Goal: Information Seeking & Learning: Understand process/instructions

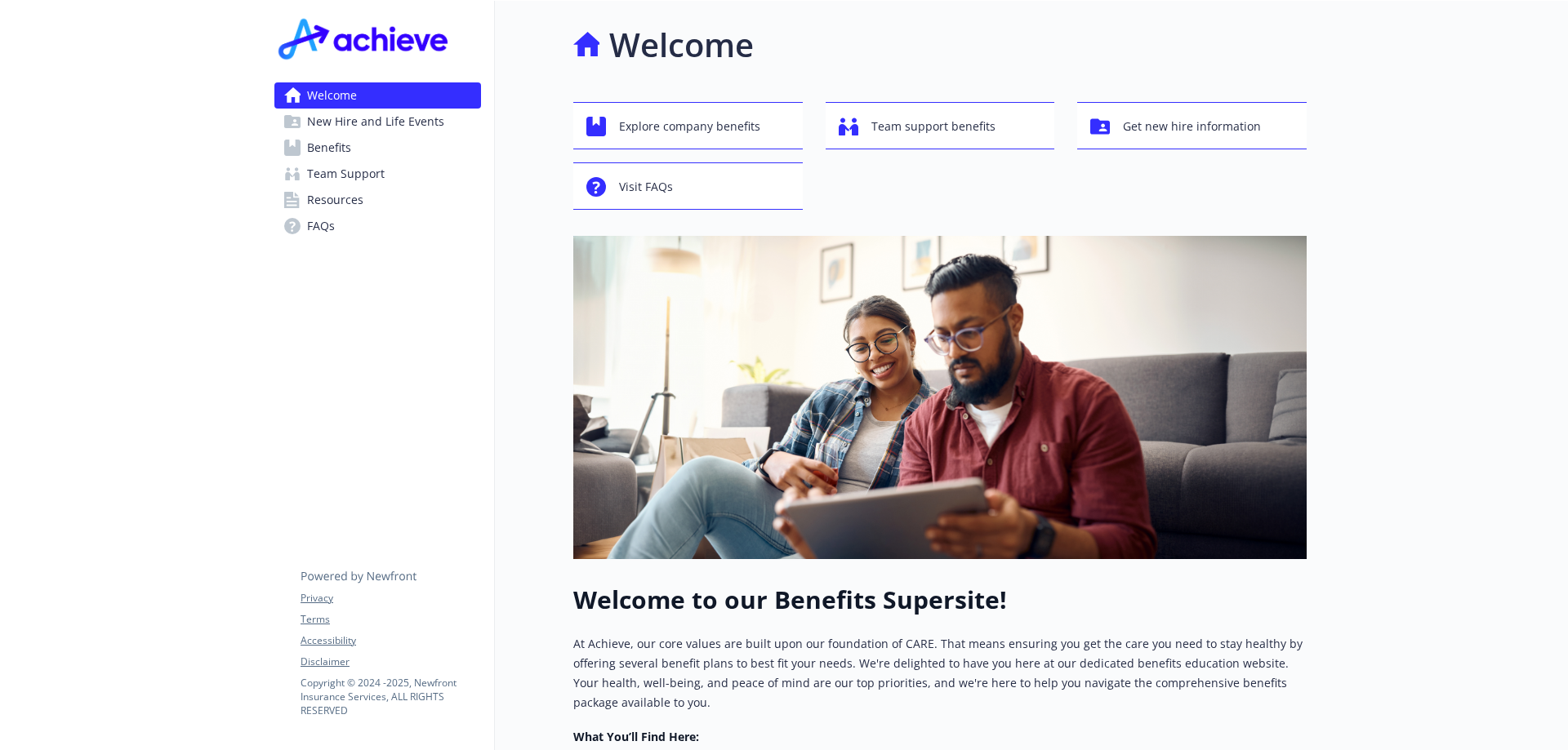
click at [374, 149] on link "Benefits" at bounding box center [377, 148] width 207 height 26
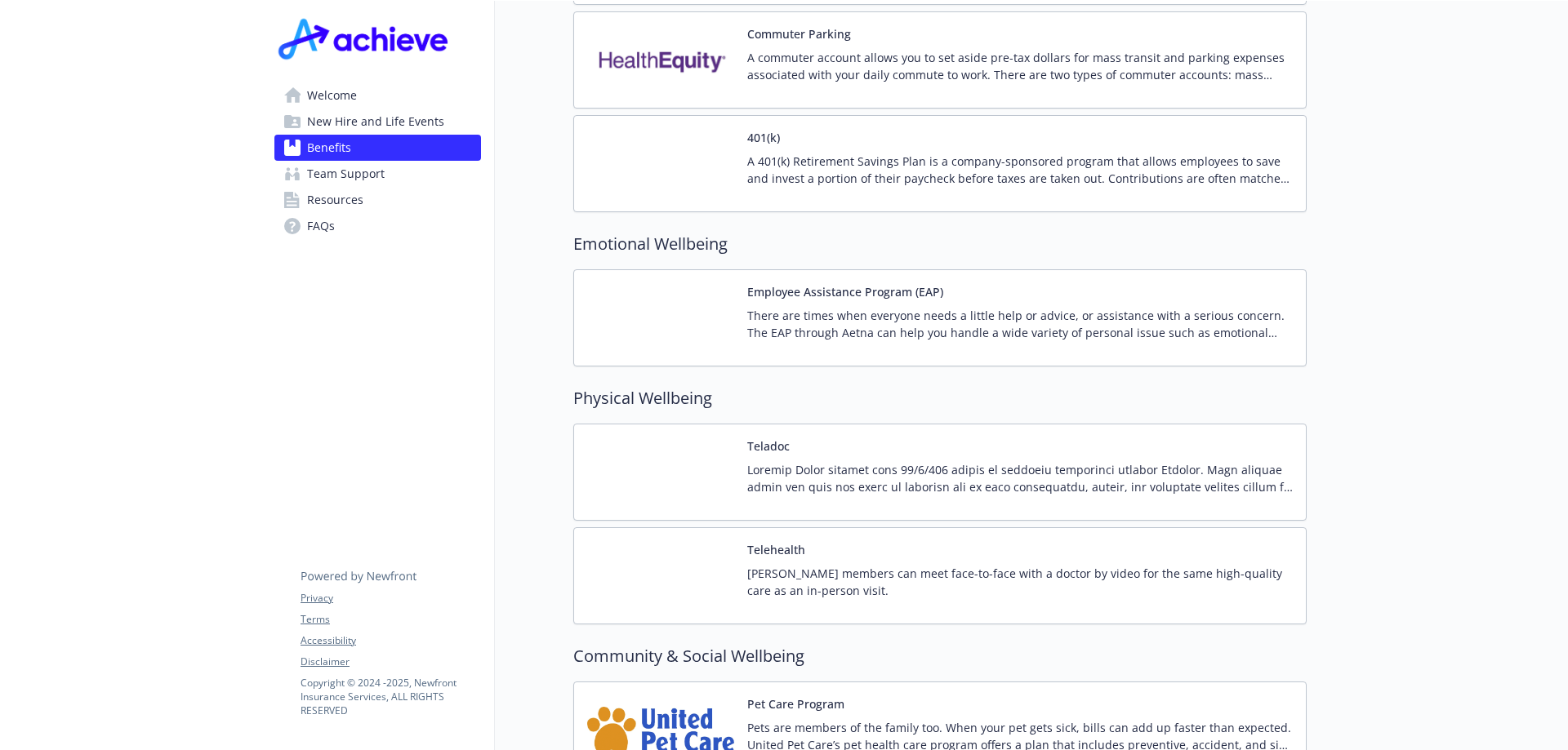
scroll to position [2793, 0]
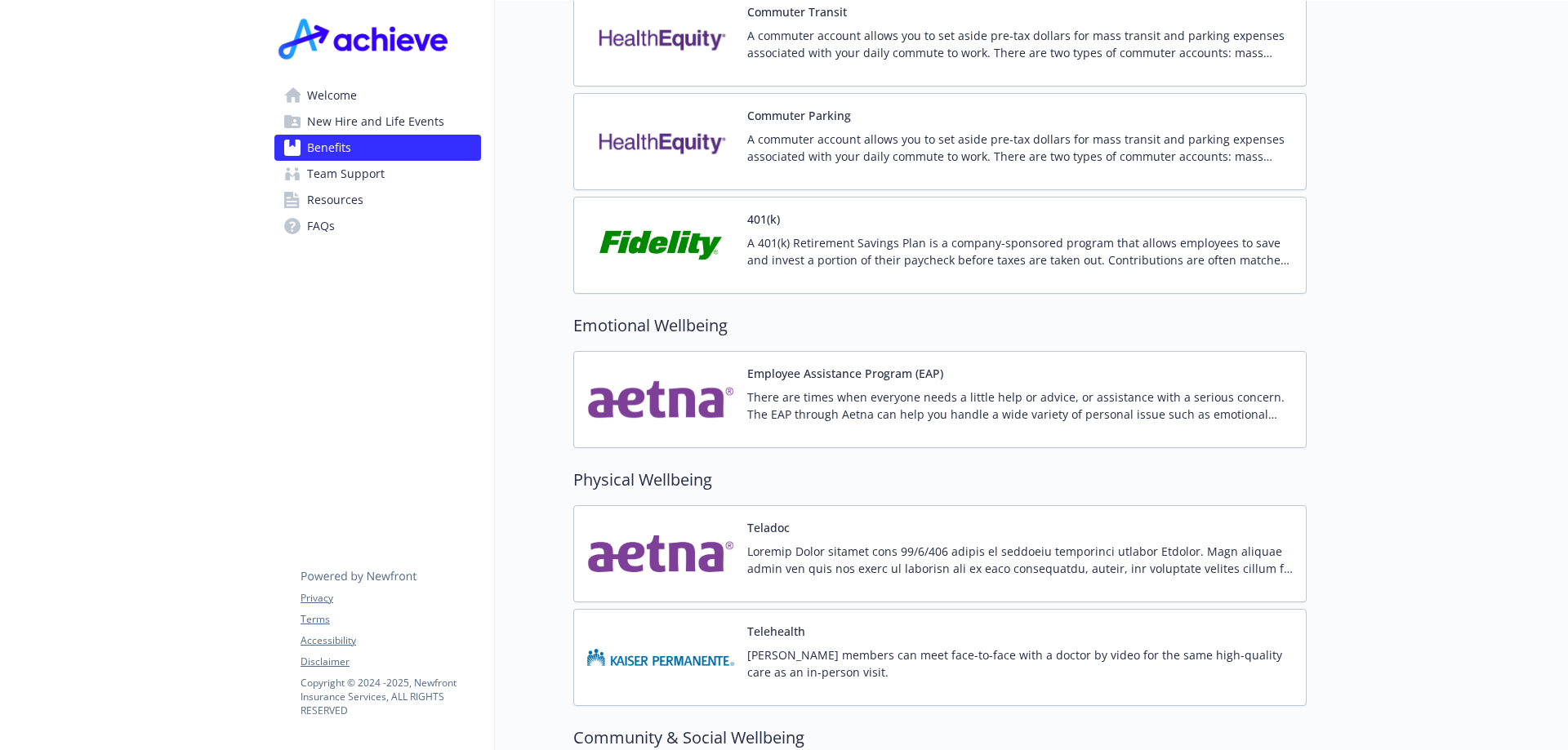
click at [1252, 235] on p "A 401(k) Retirement Savings Plan is a company-sponsored program that allows emp…" at bounding box center [1020, 251] width 546 height 34
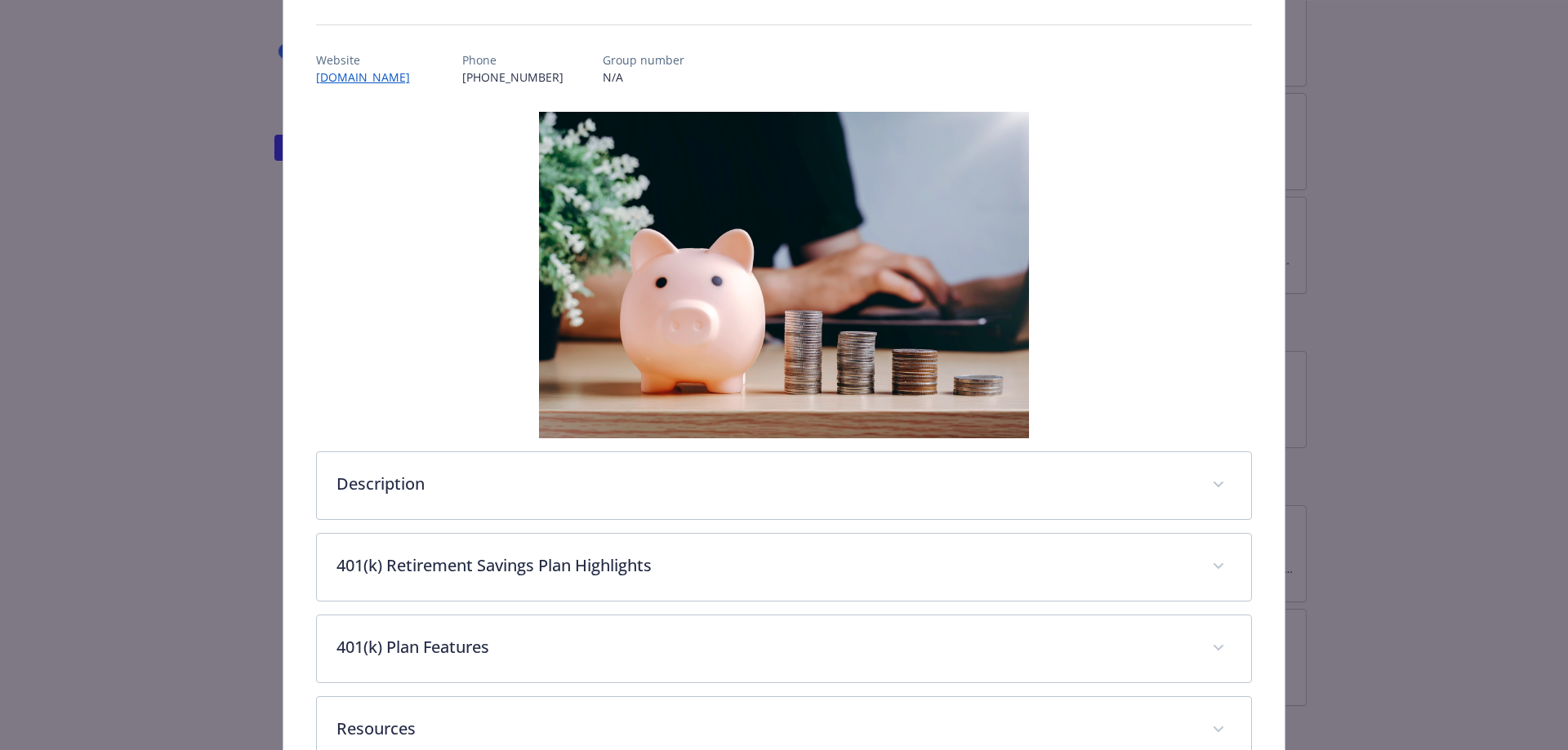
scroll to position [245, 0]
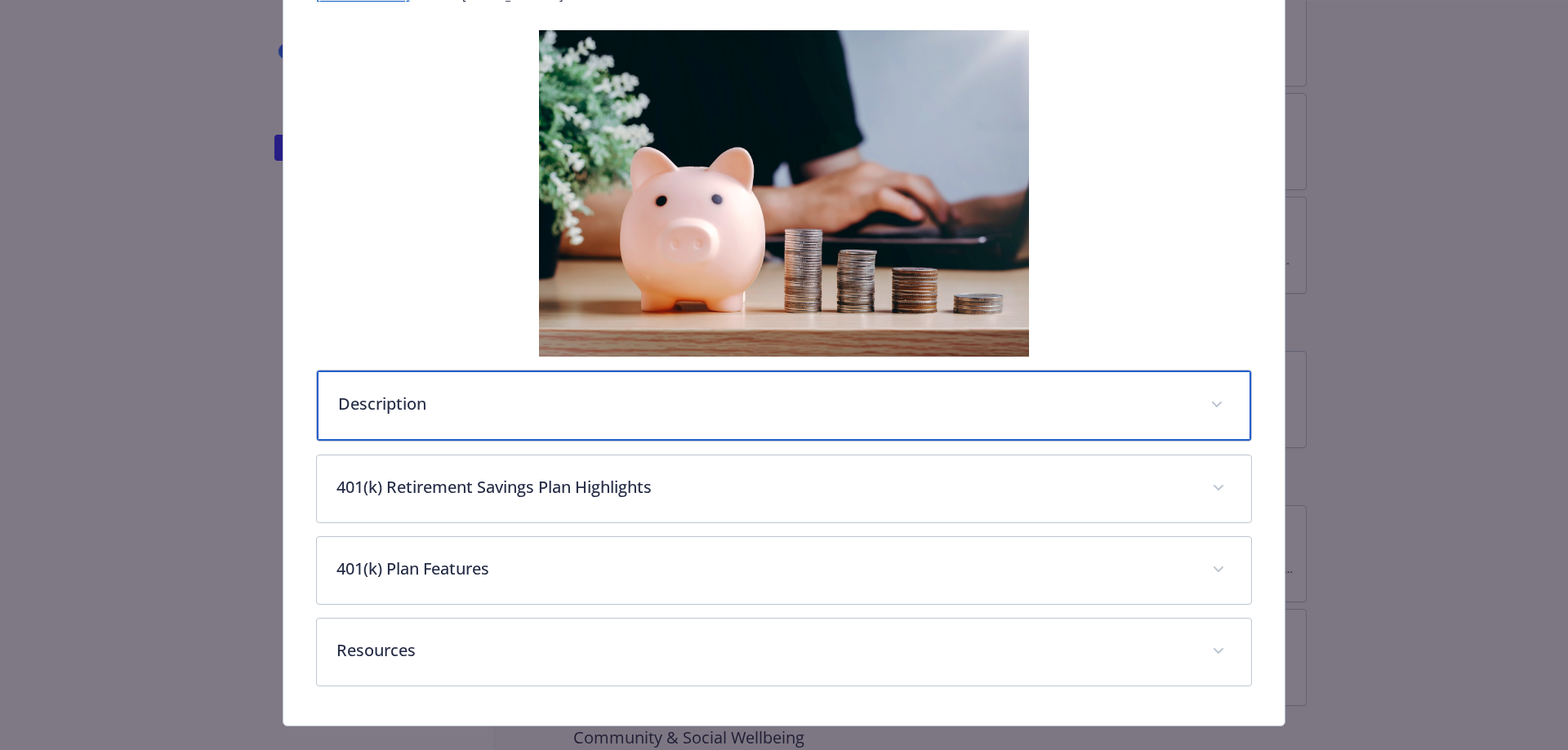
click at [872, 397] on p "Description" at bounding box center [764, 404] width 853 height 24
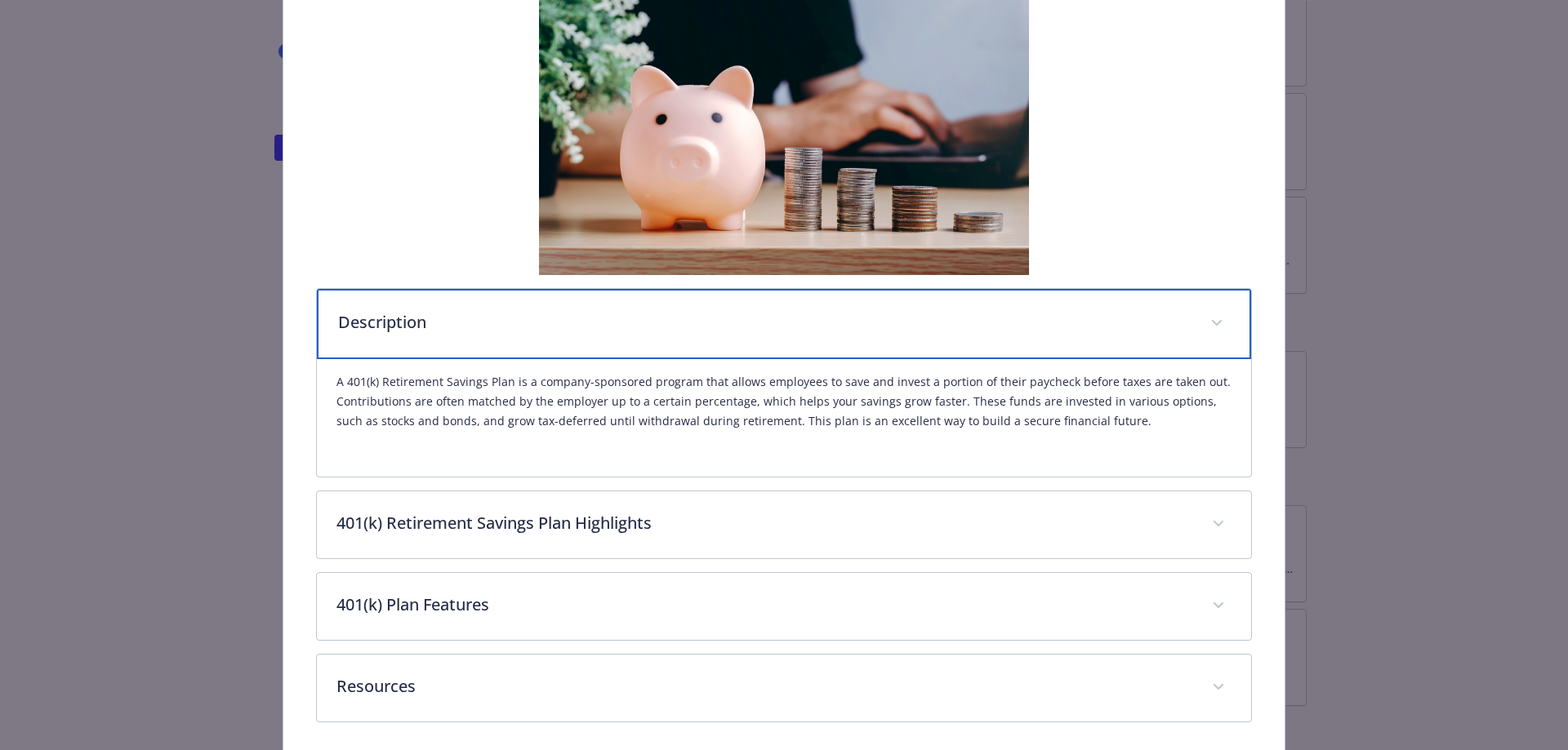
scroll to position [391, 0]
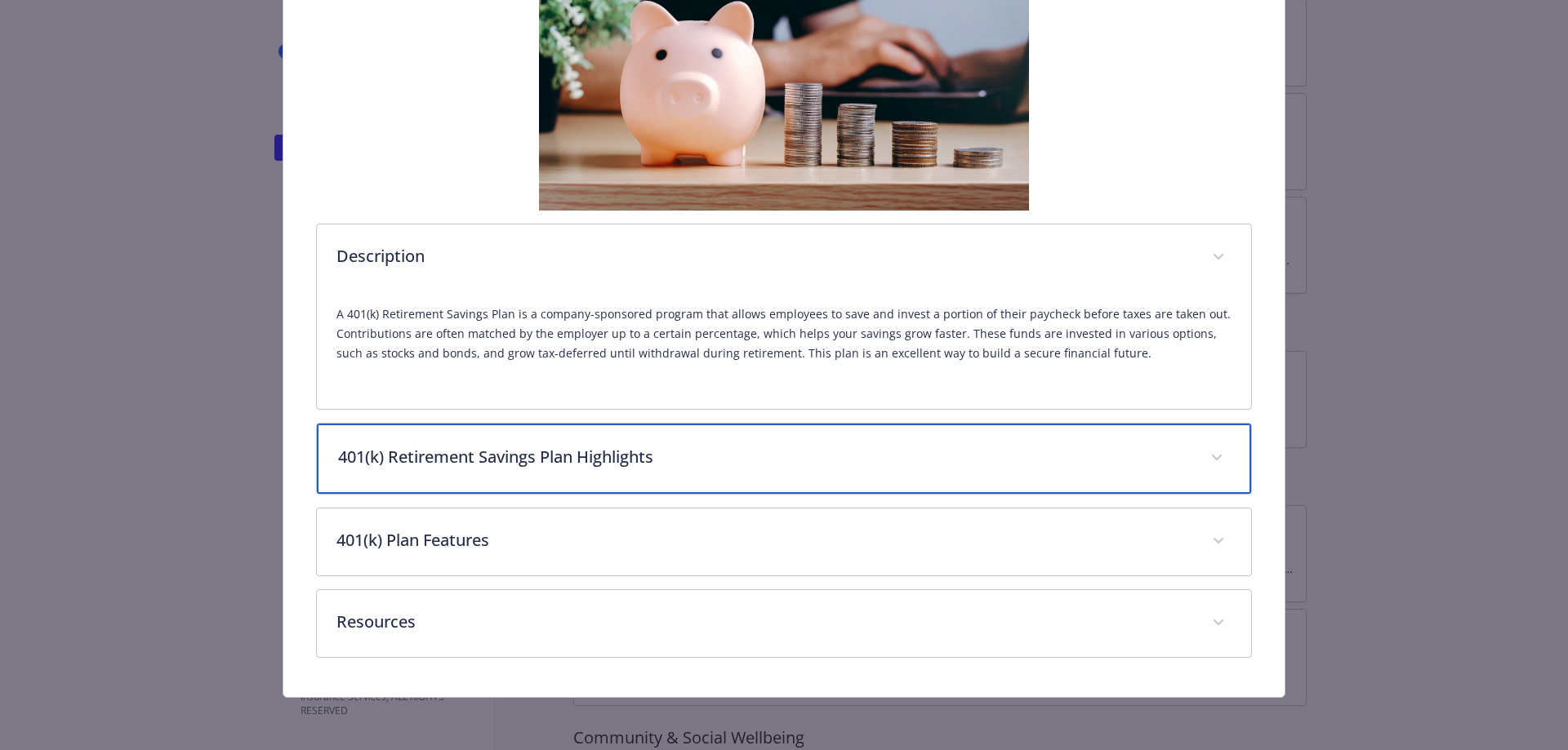
click at [896, 447] on p "401(k) Retirement Savings Plan Highlights" at bounding box center [764, 457] width 853 height 24
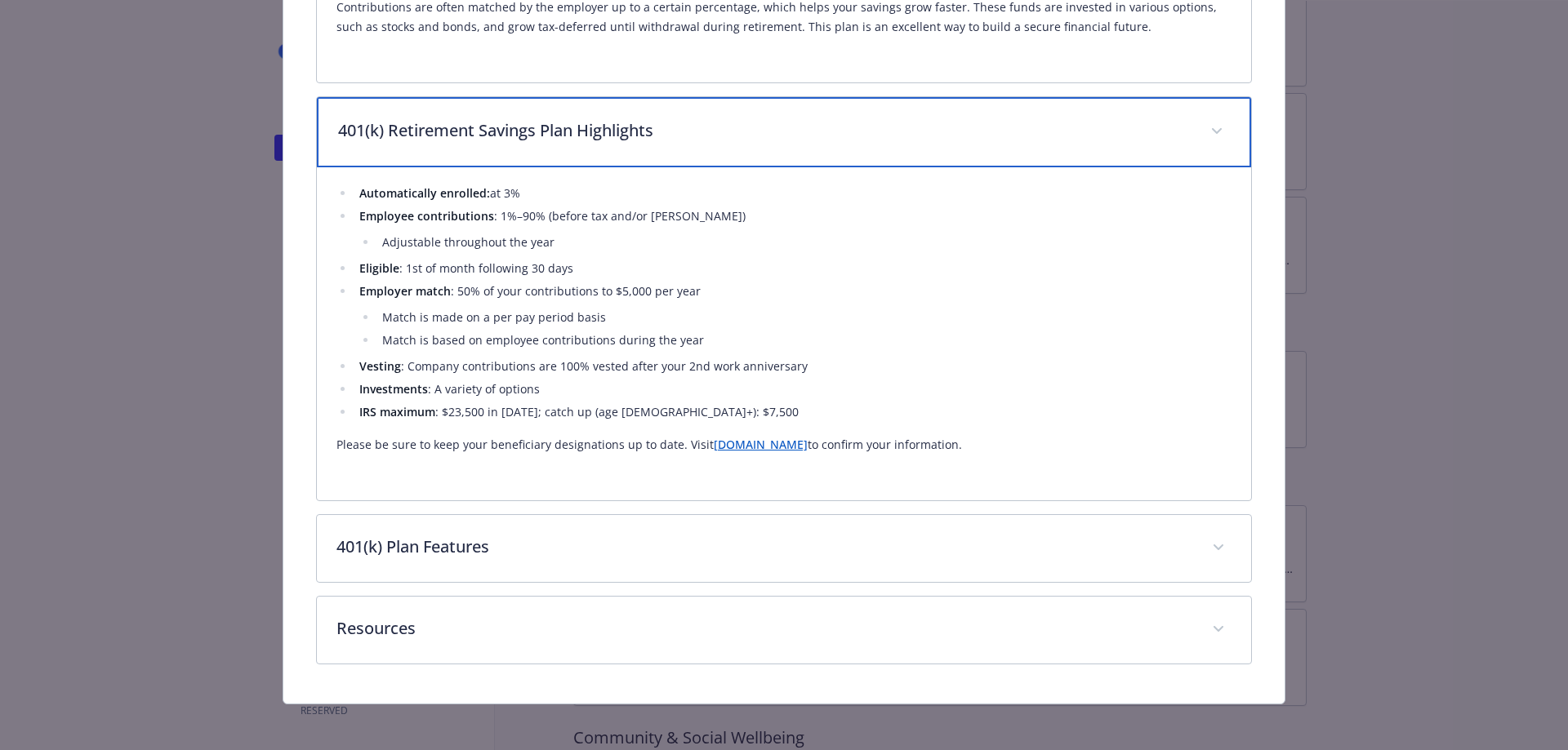
scroll to position [724, 0]
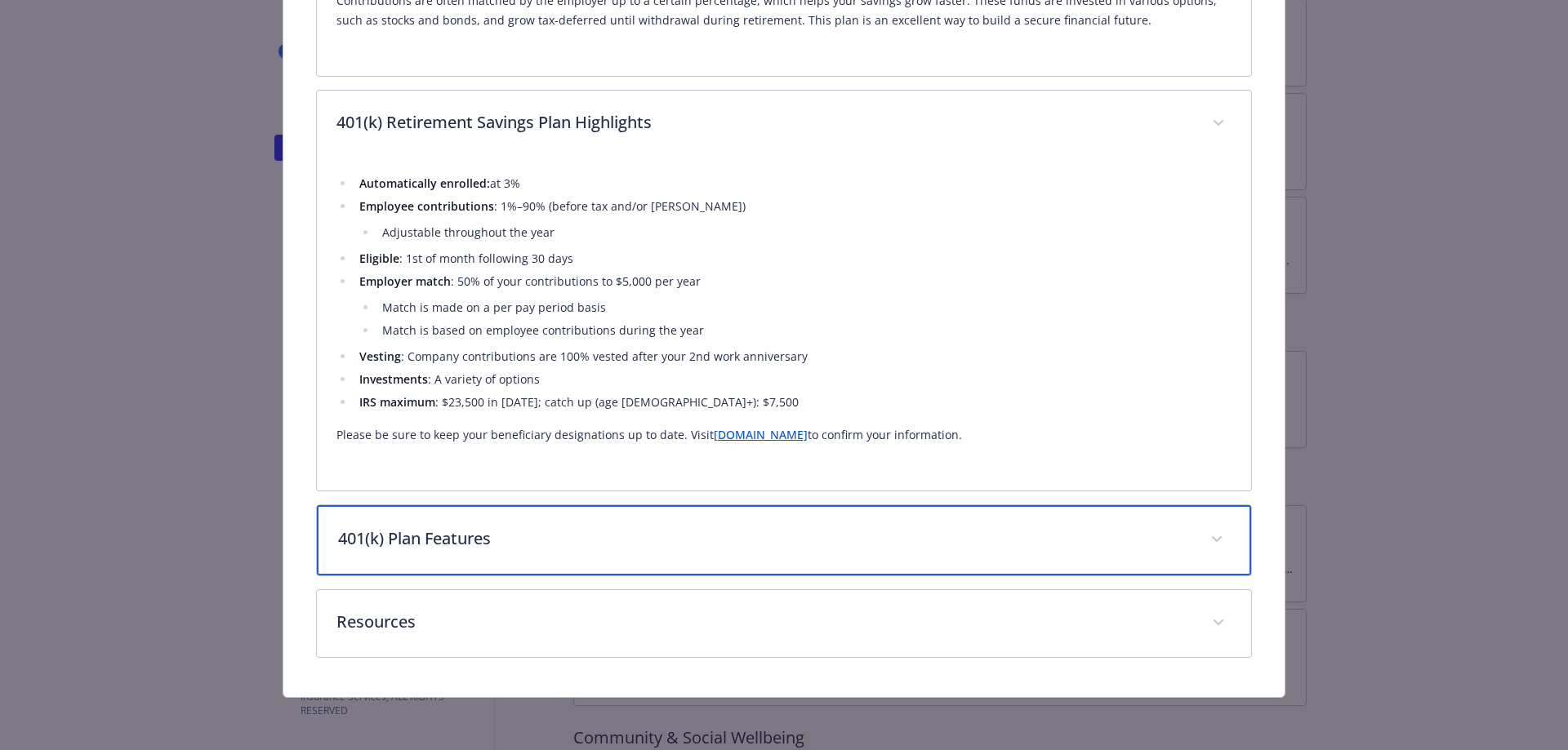
click at [744, 531] on p "401(k) Plan Features" at bounding box center [764, 538] width 853 height 24
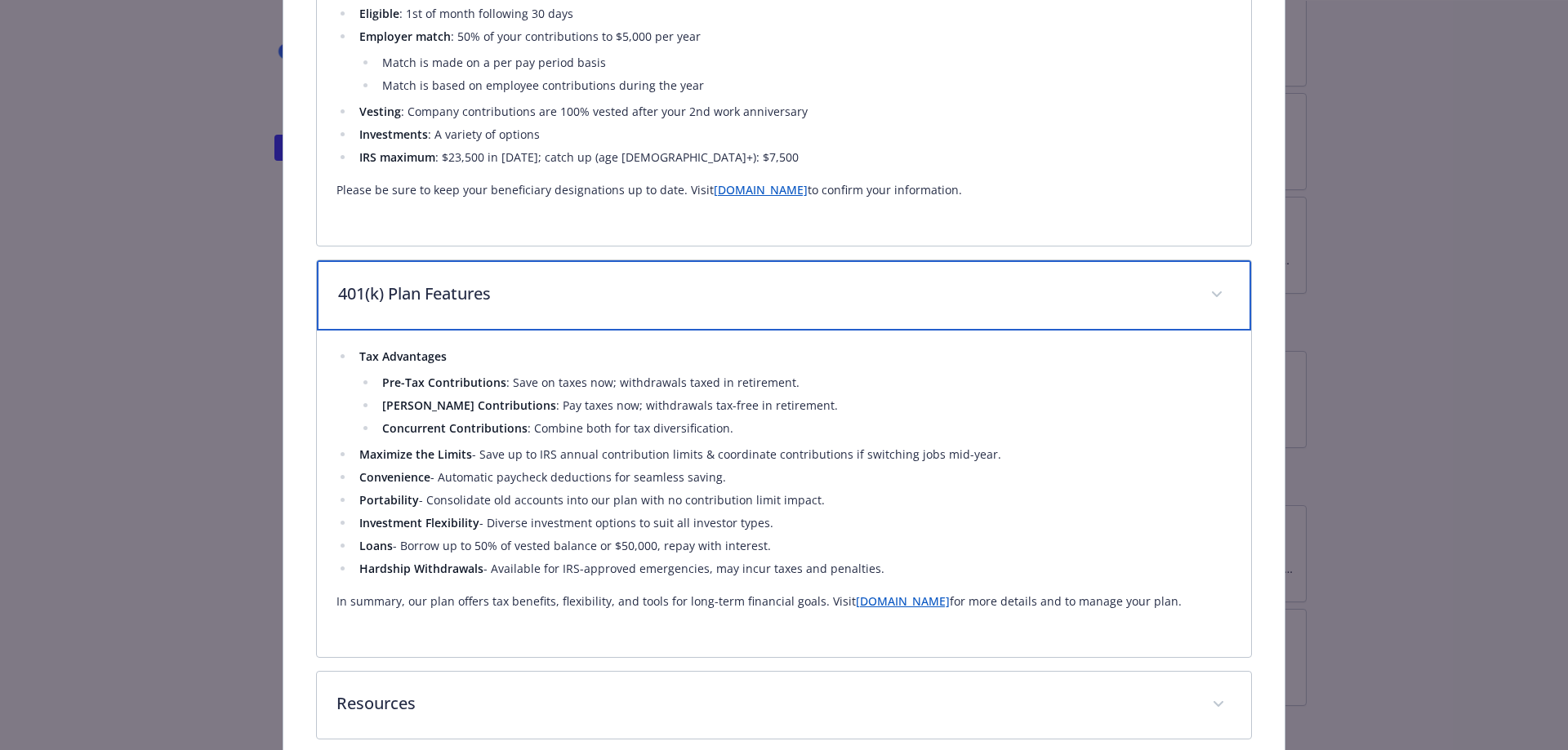
scroll to position [1051, 0]
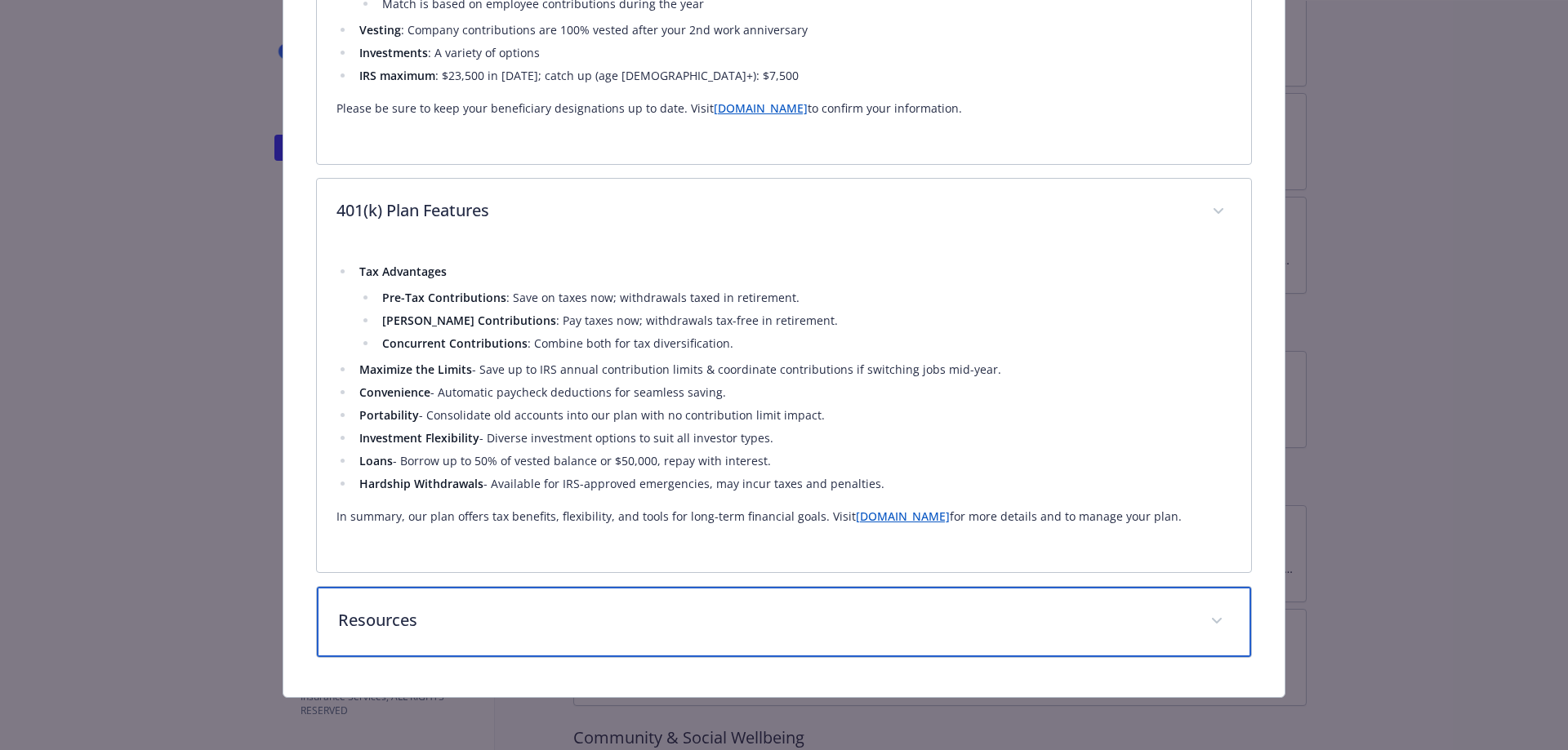
click at [729, 618] on p "Resources" at bounding box center [764, 620] width 853 height 24
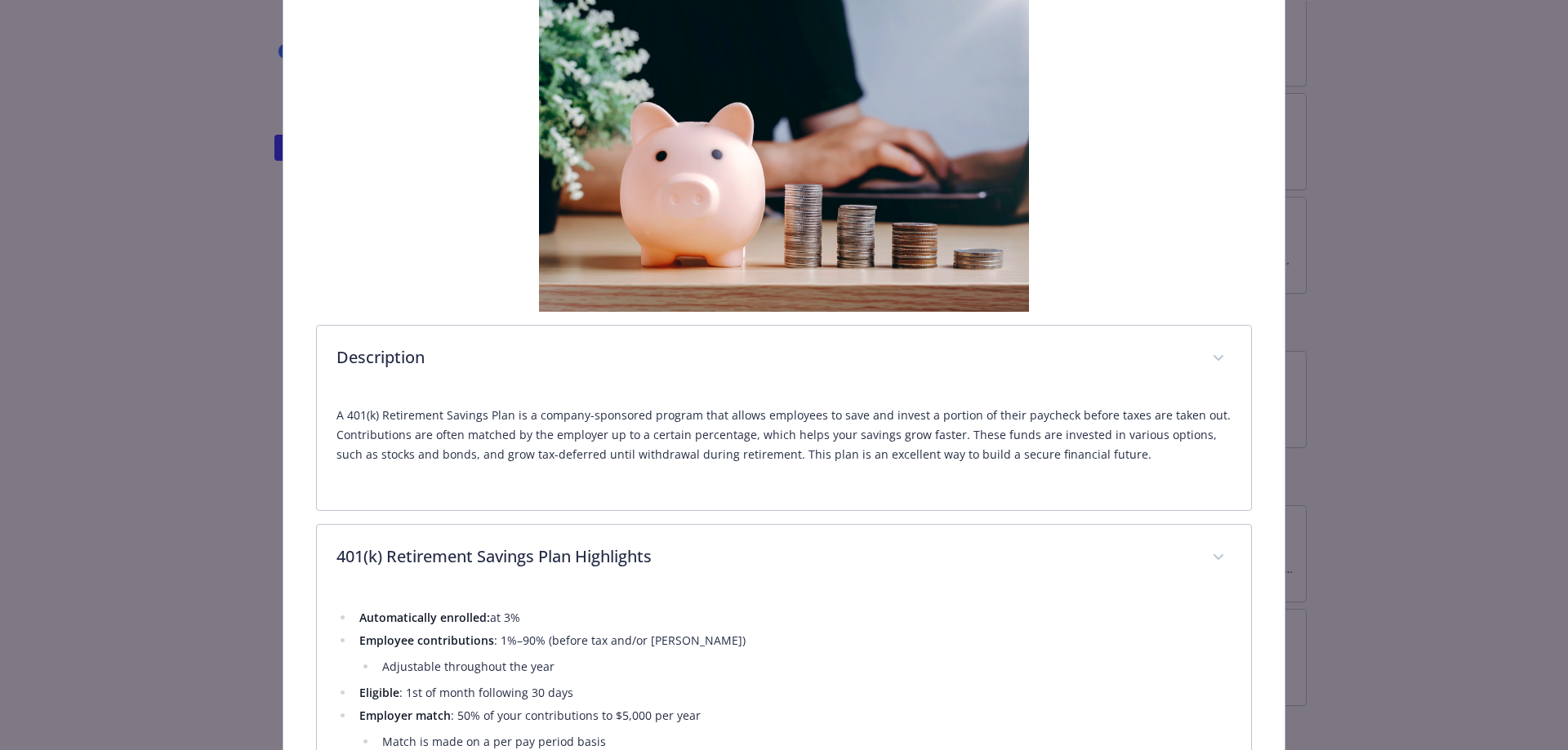
scroll to position [0, 0]
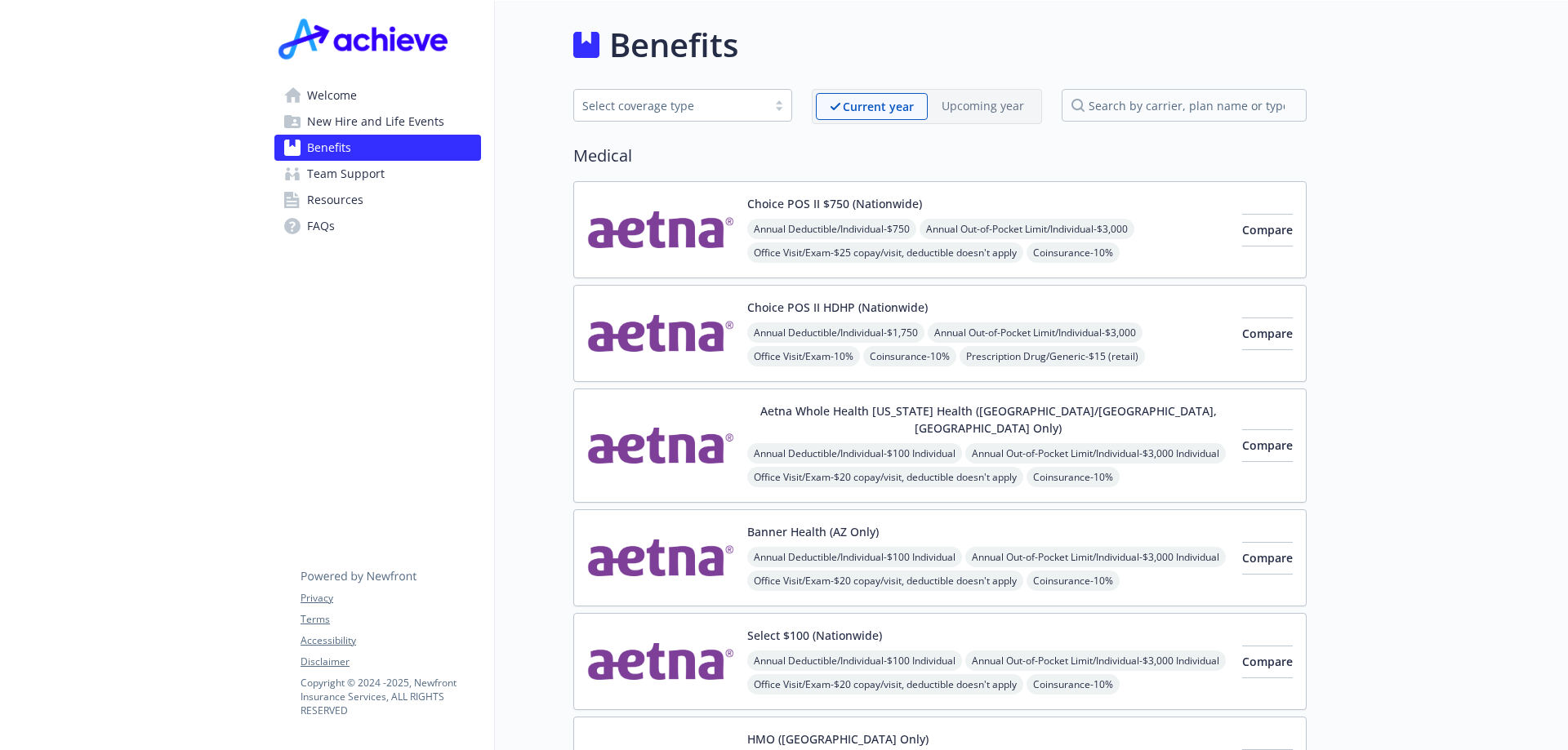
click at [376, 126] on span "New Hire and Life Events" at bounding box center [375, 122] width 137 height 26
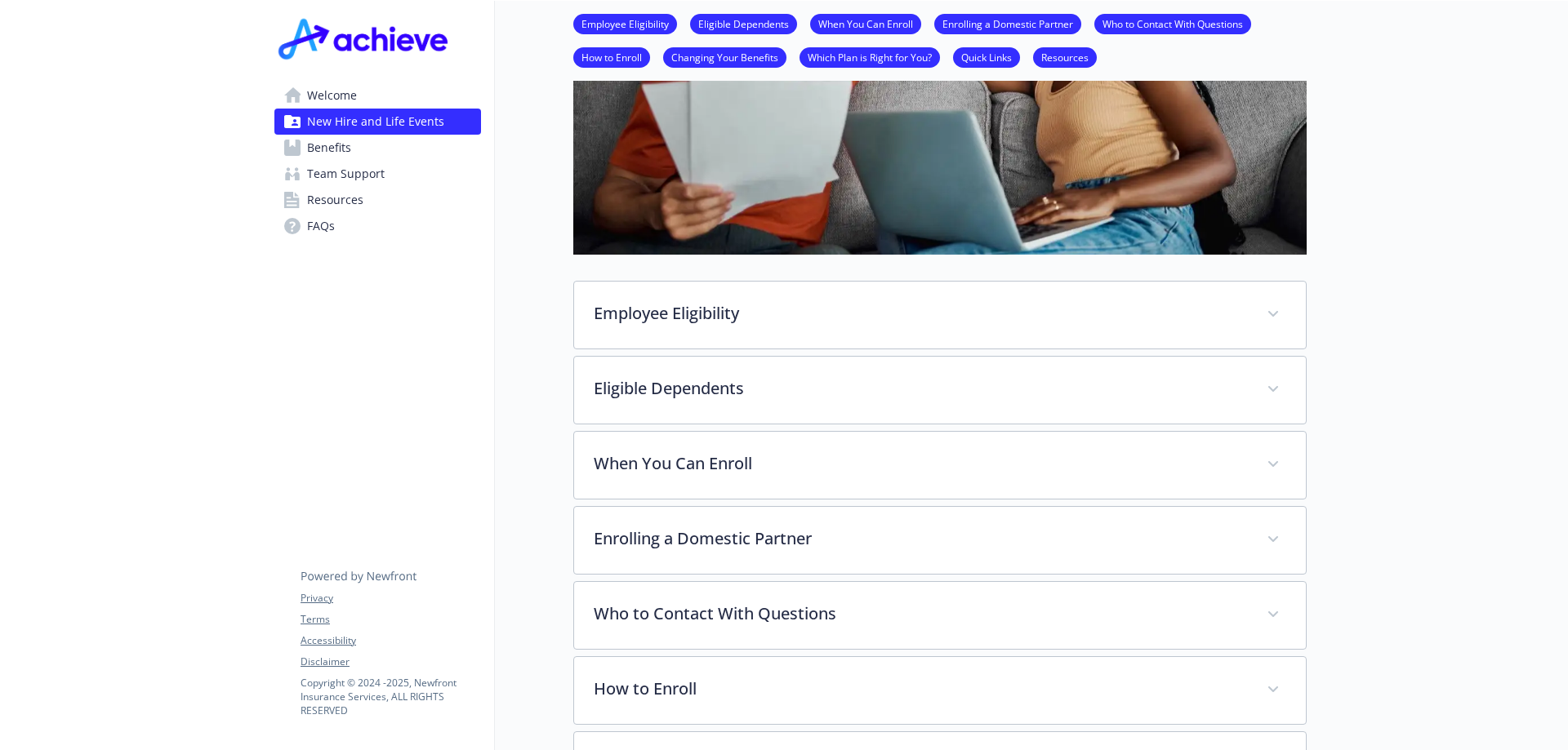
scroll to position [408, 0]
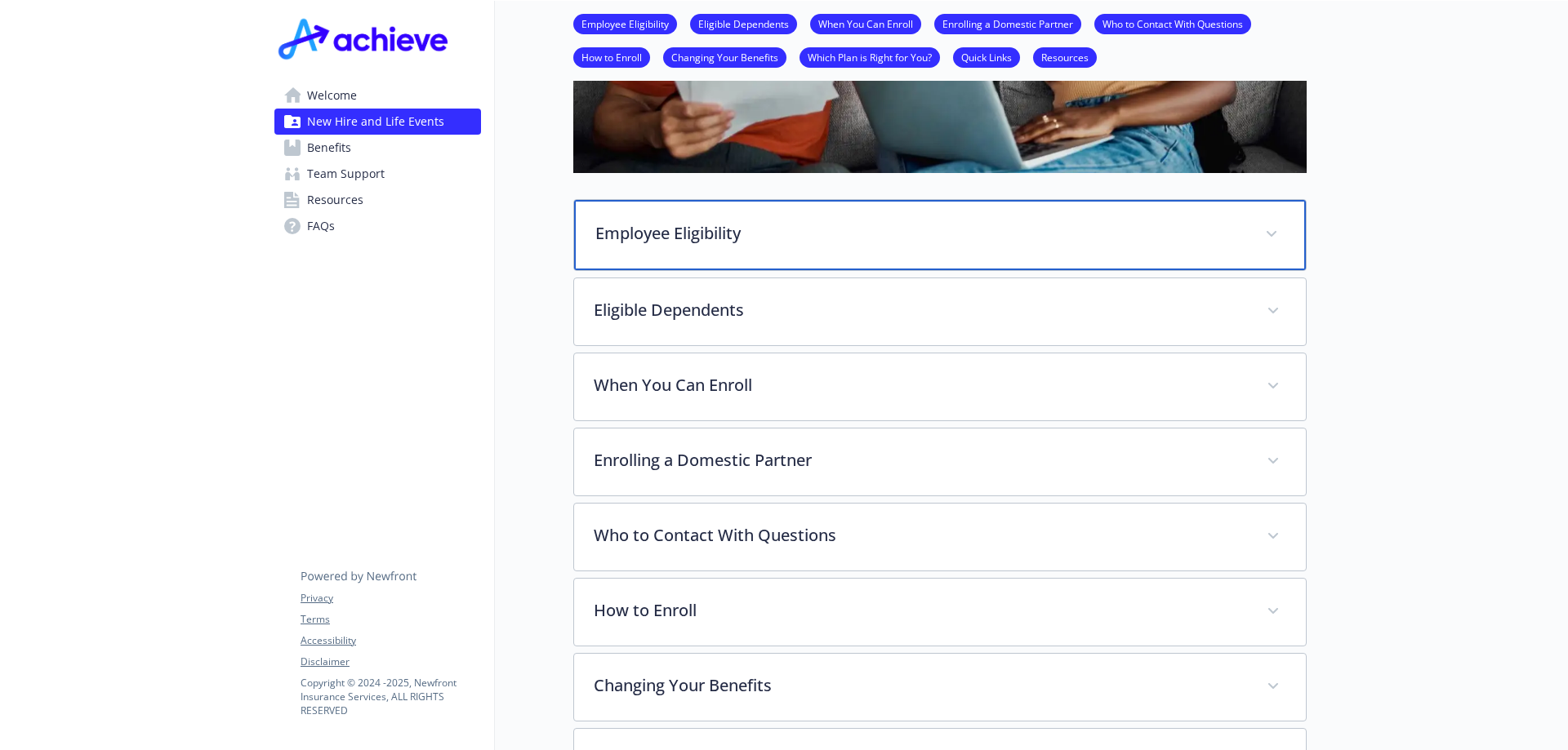
click at [1151, 214] on div "Employee Eligibility" at bounding box center [940, 235] width 731 height 71
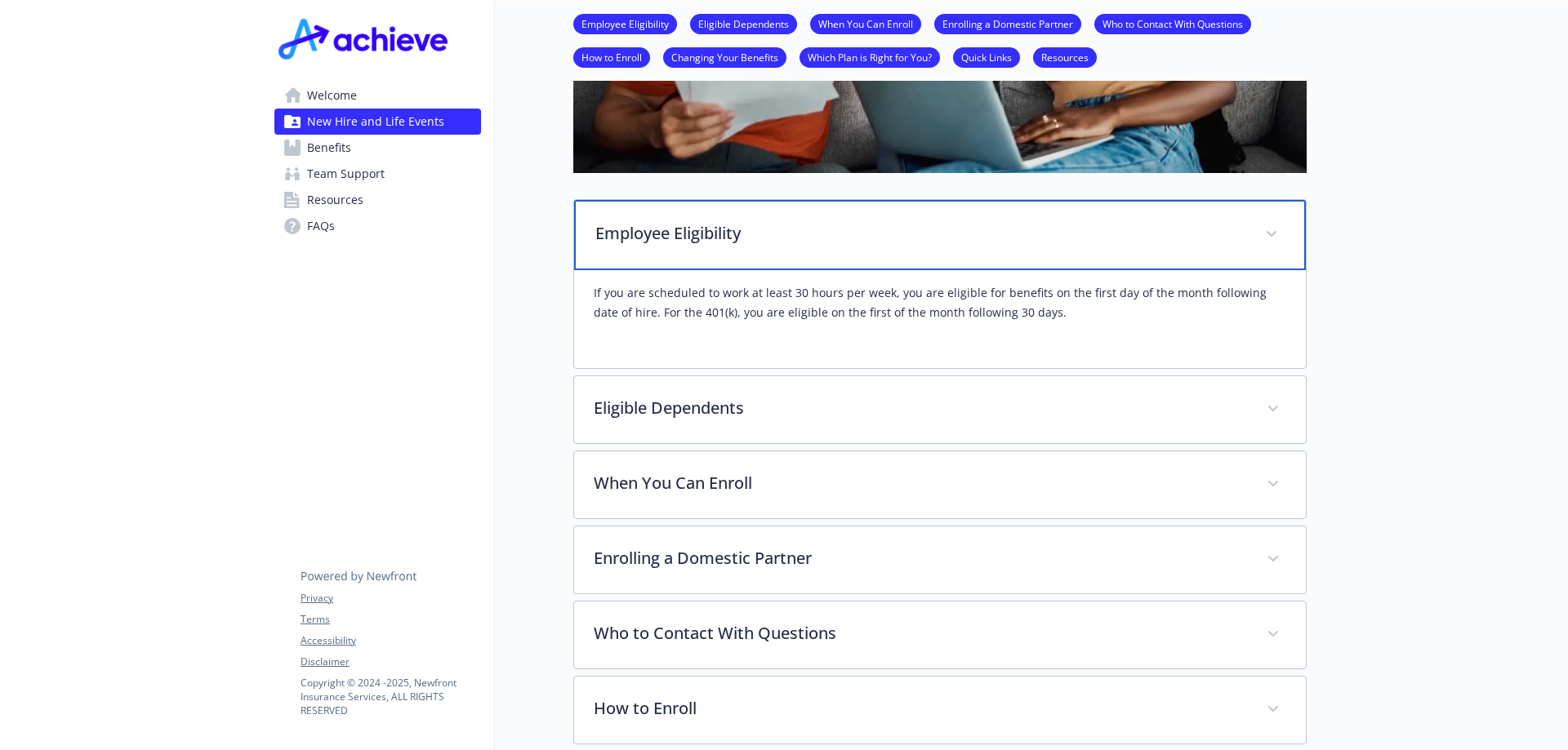
scroll to position [571, 0]
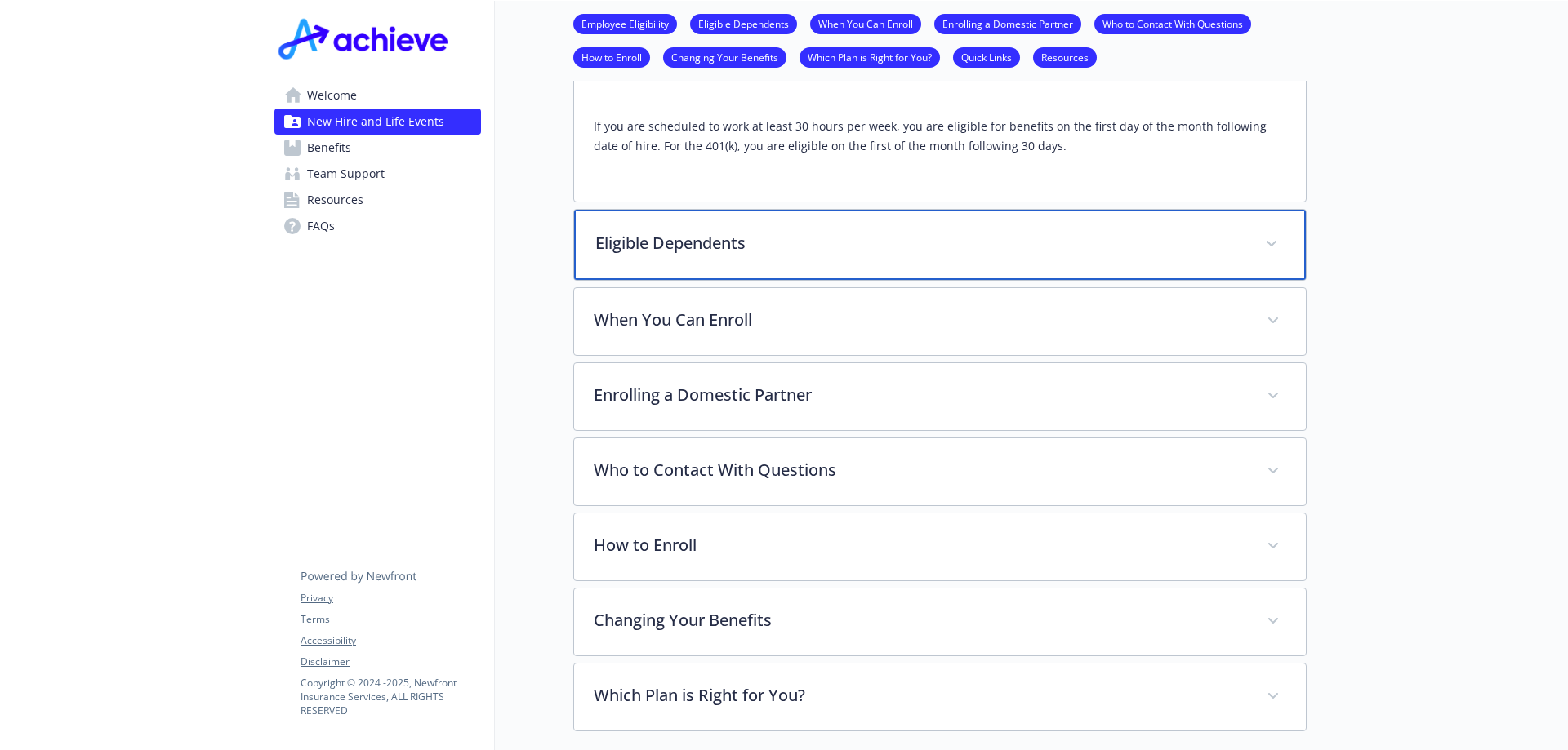
click at [964, 243] on p "Eligible Dependents" at bounding box center [920, 243] width 650 height 24
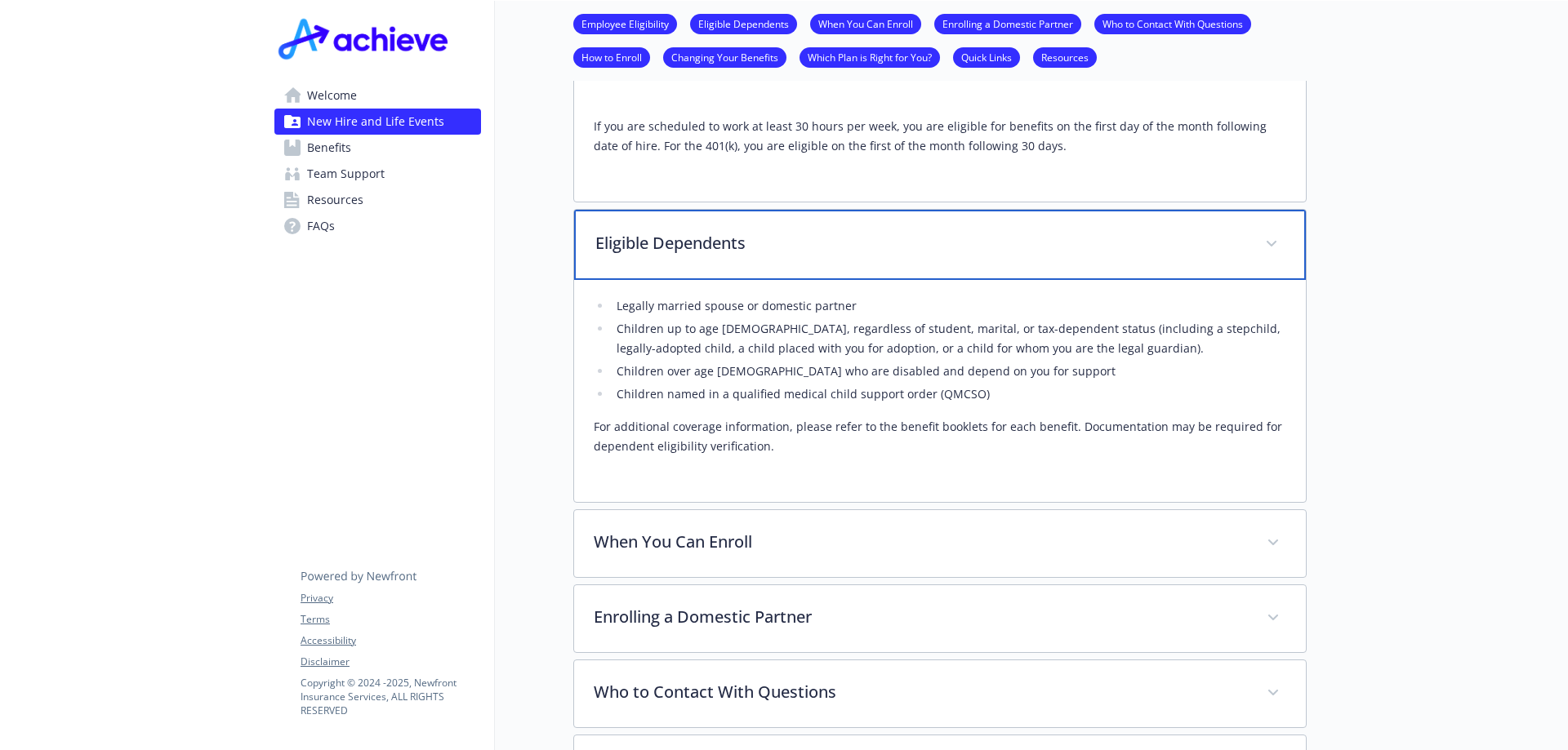
scroll to position [734, 0]
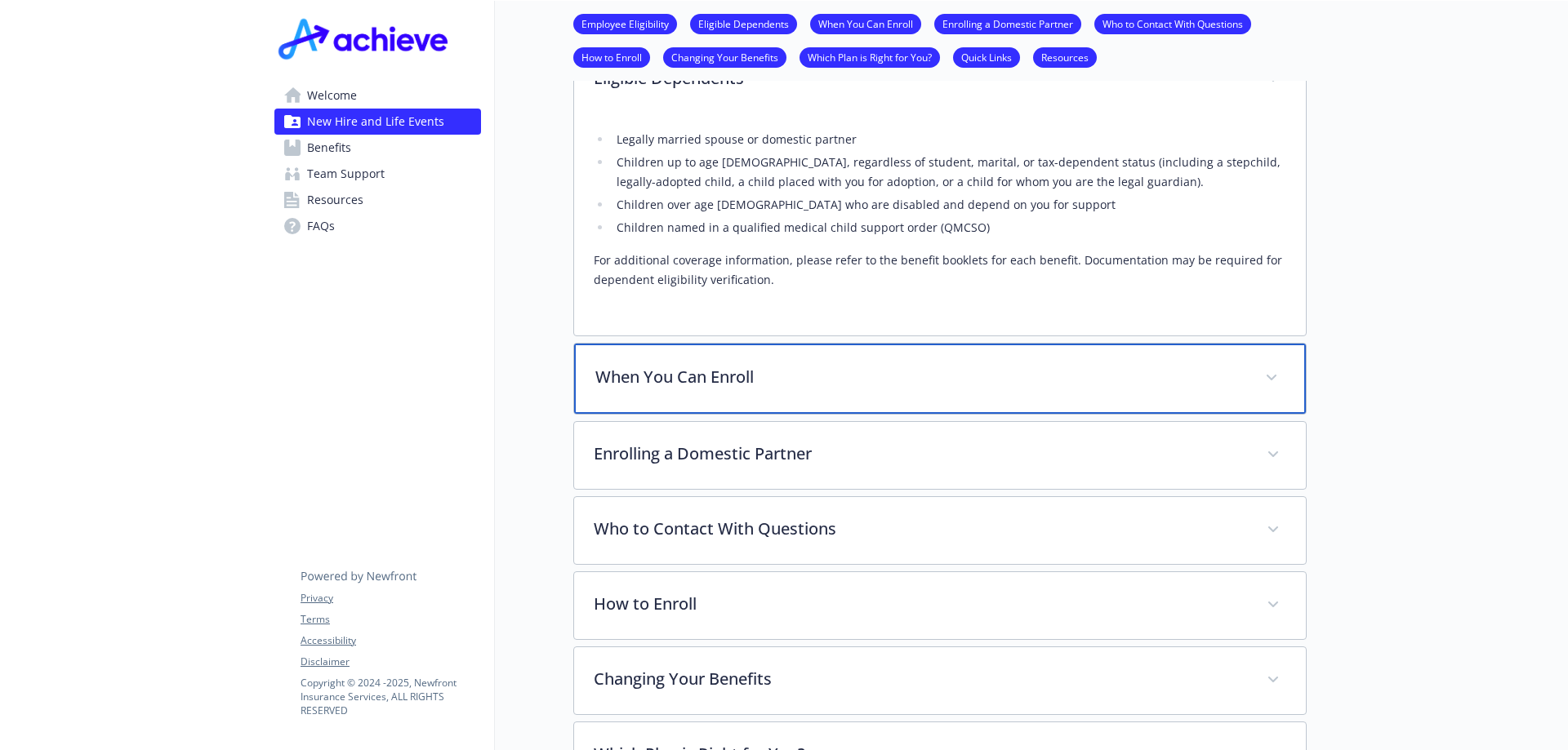
click at [932, 370] on p "When You Can Enroll" at bounding box center [920, 377] width 650 height 24
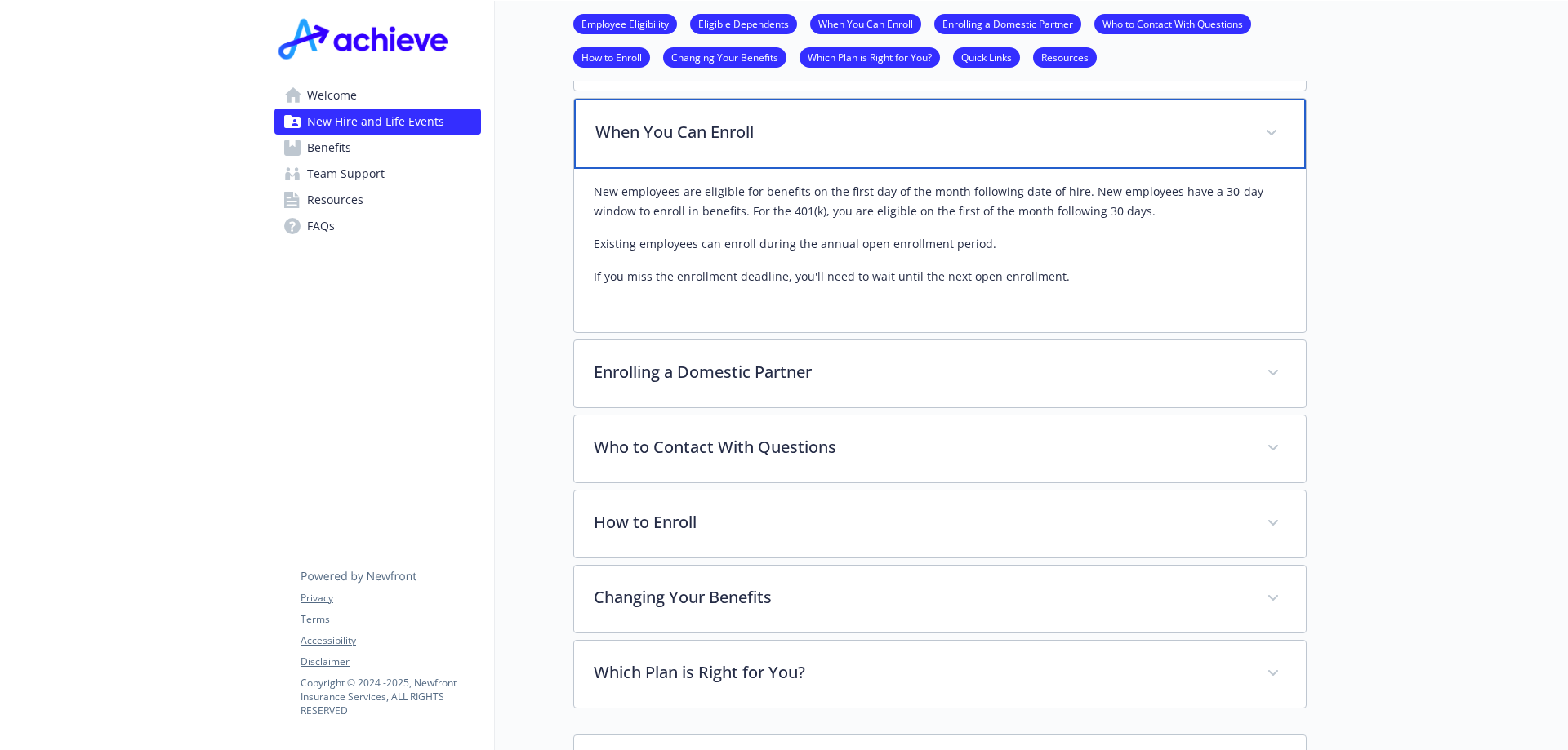
scroll to position [1061, 0]
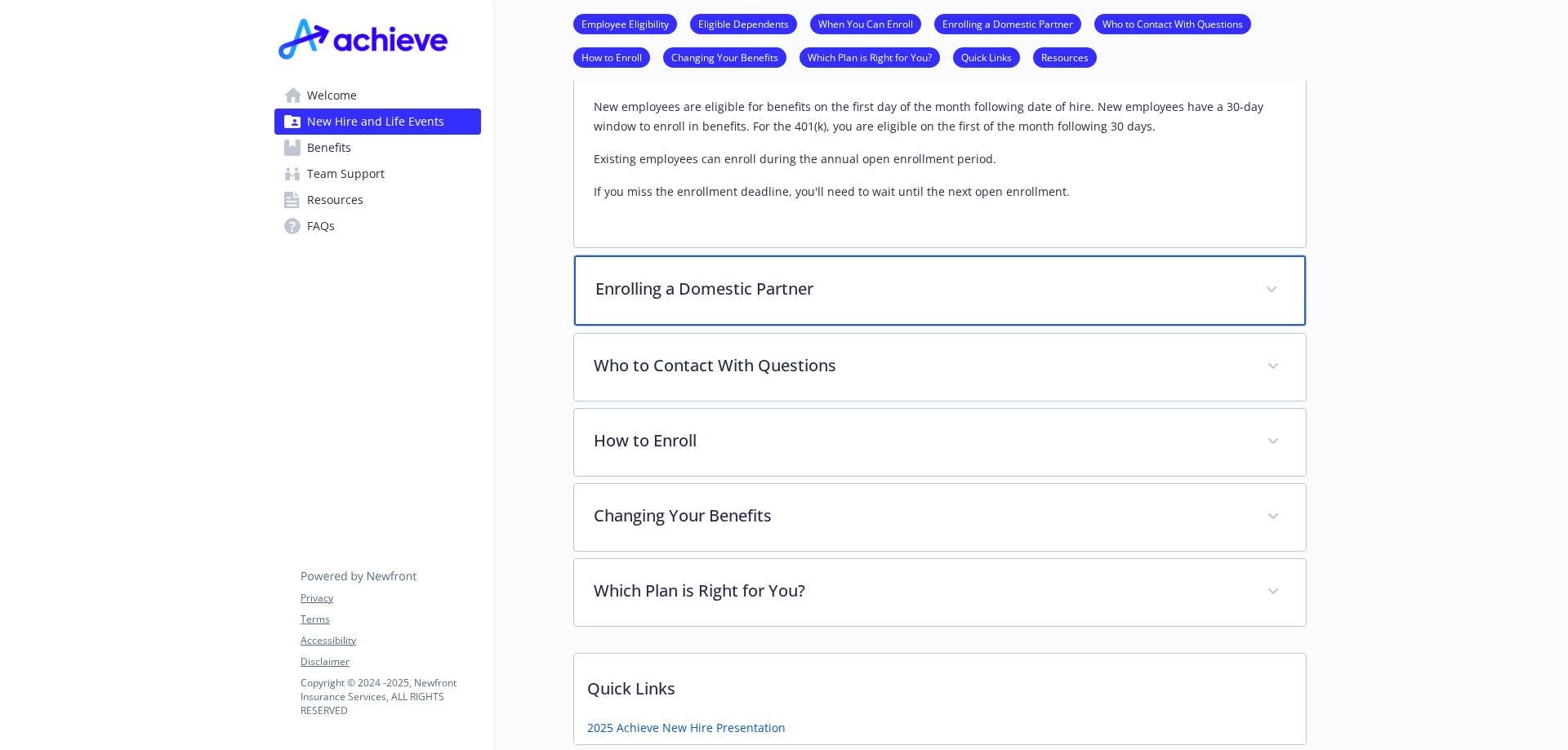
click at [1092, 283] on p "Enrolling a Domestic Partner" at bounding box center [920, 289] width 650 height 24
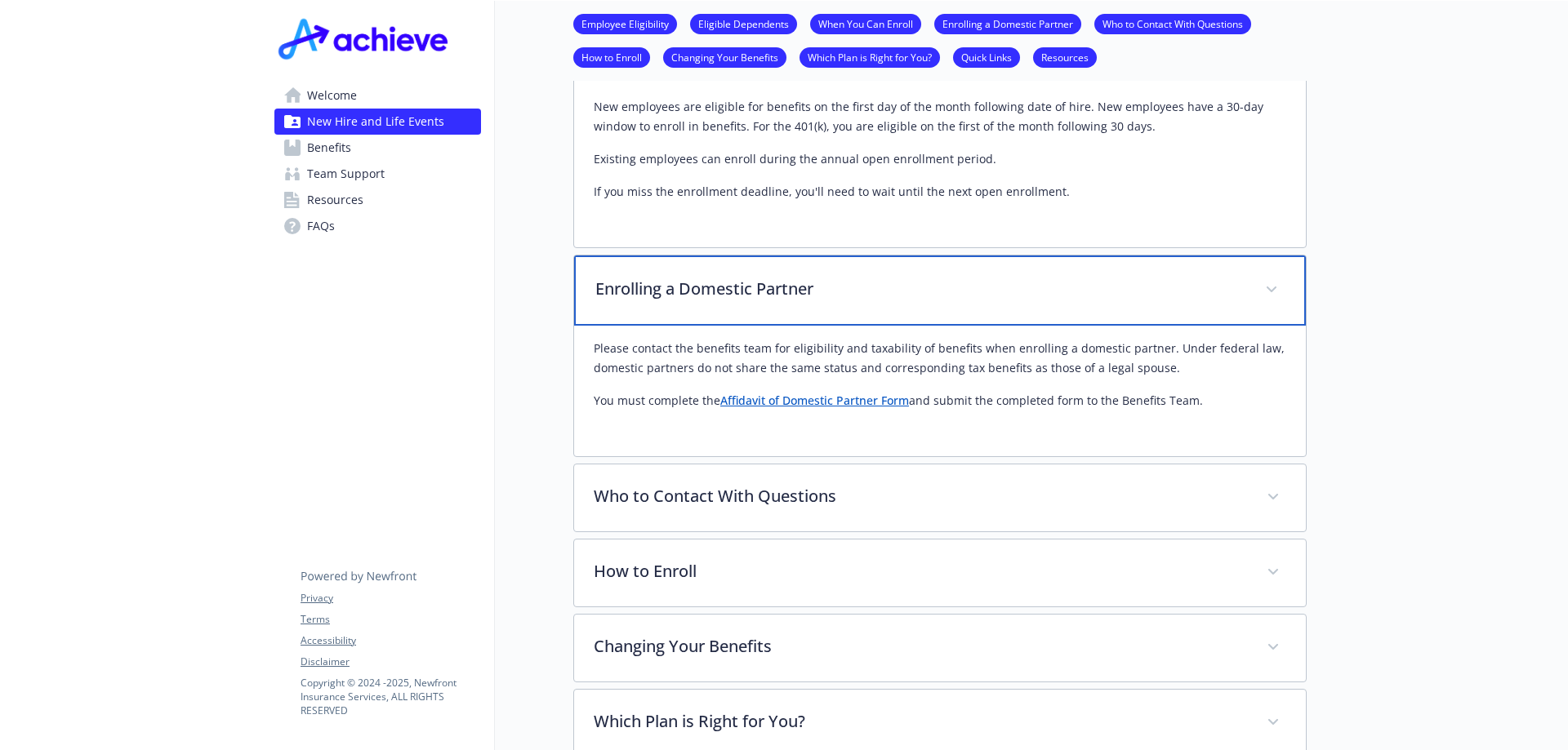
scroll to position [1224, 0]
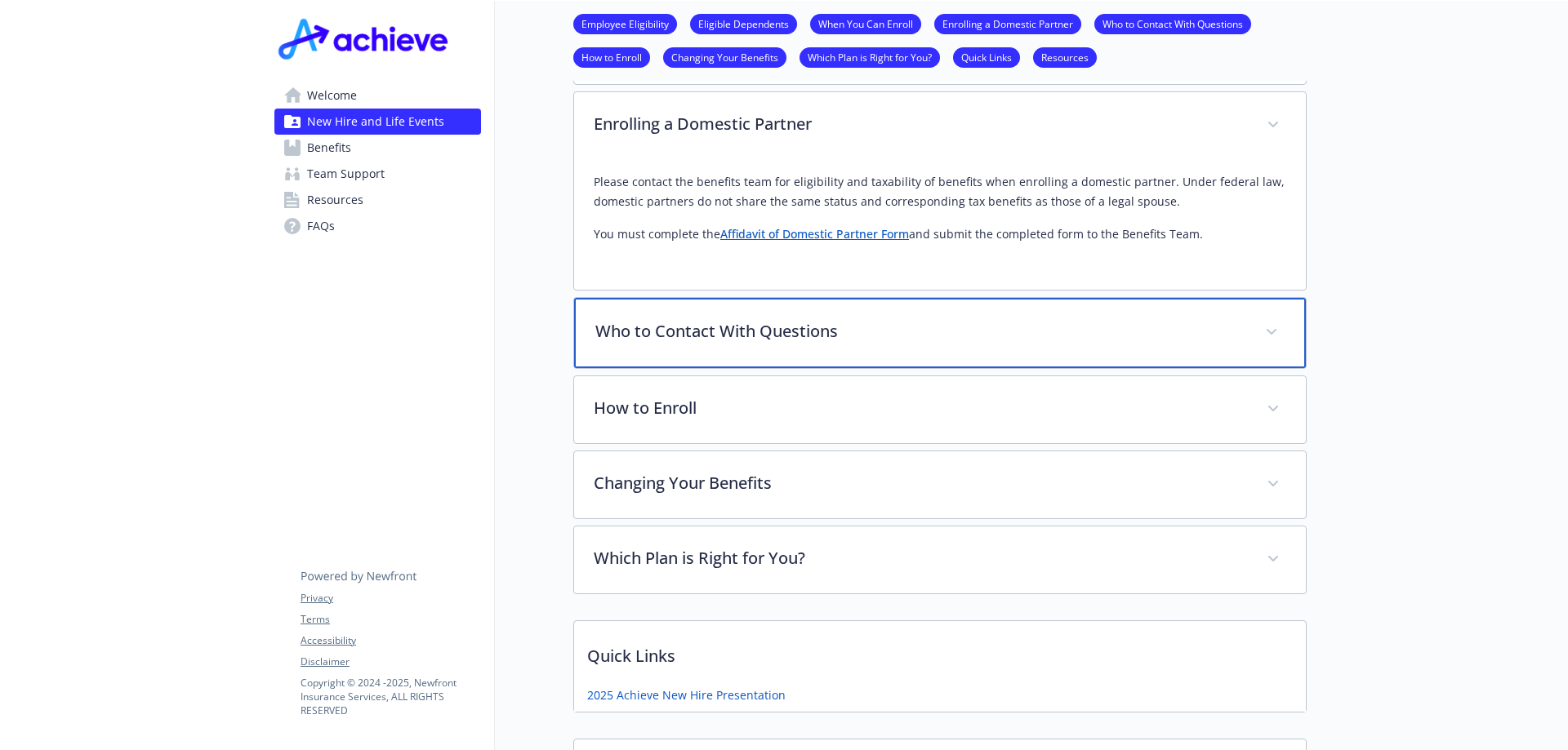
click at [991, 330] on p "Who to Contact With Questions" at bounding box center [920, 331] width 650 height 24
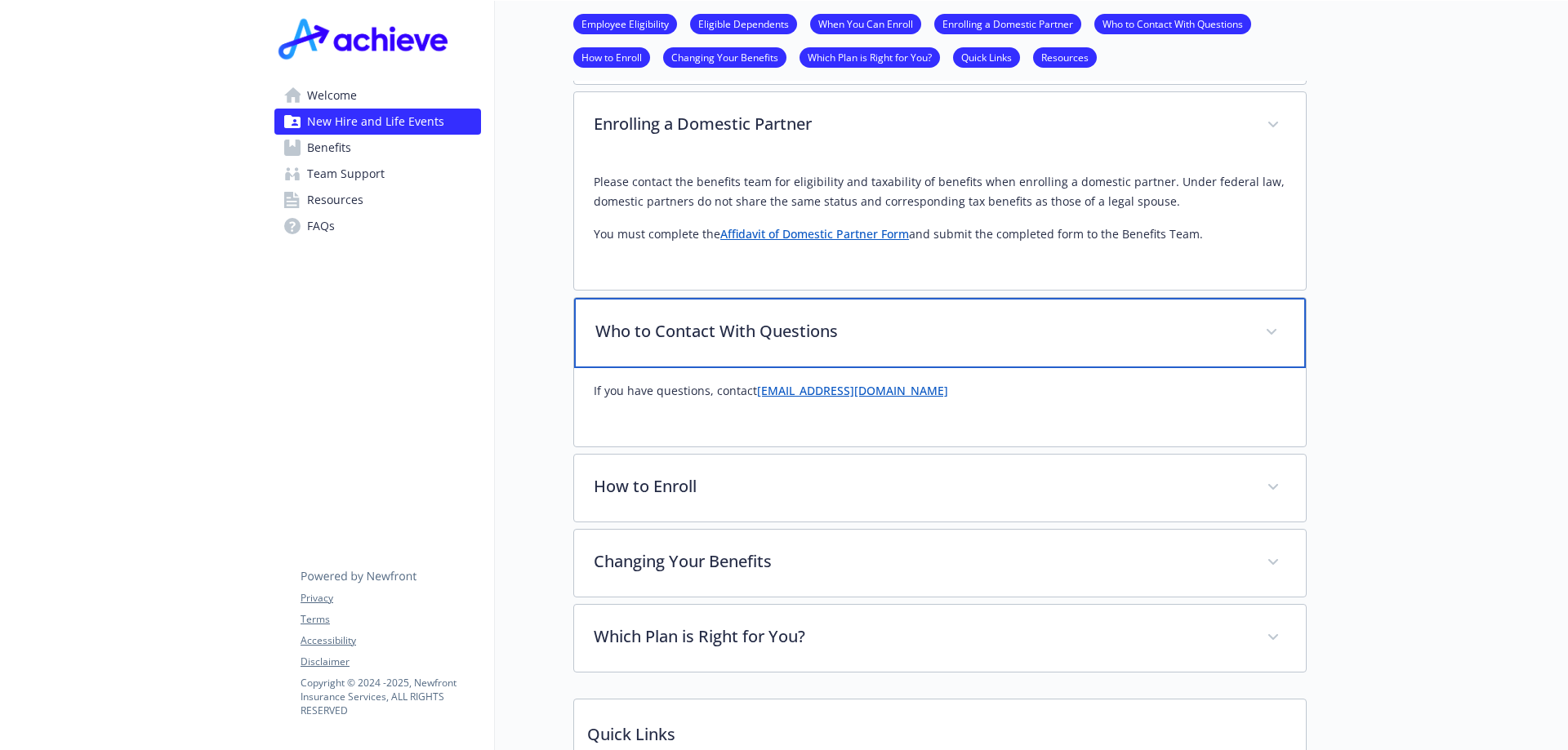
scroll to position [1388, 0]
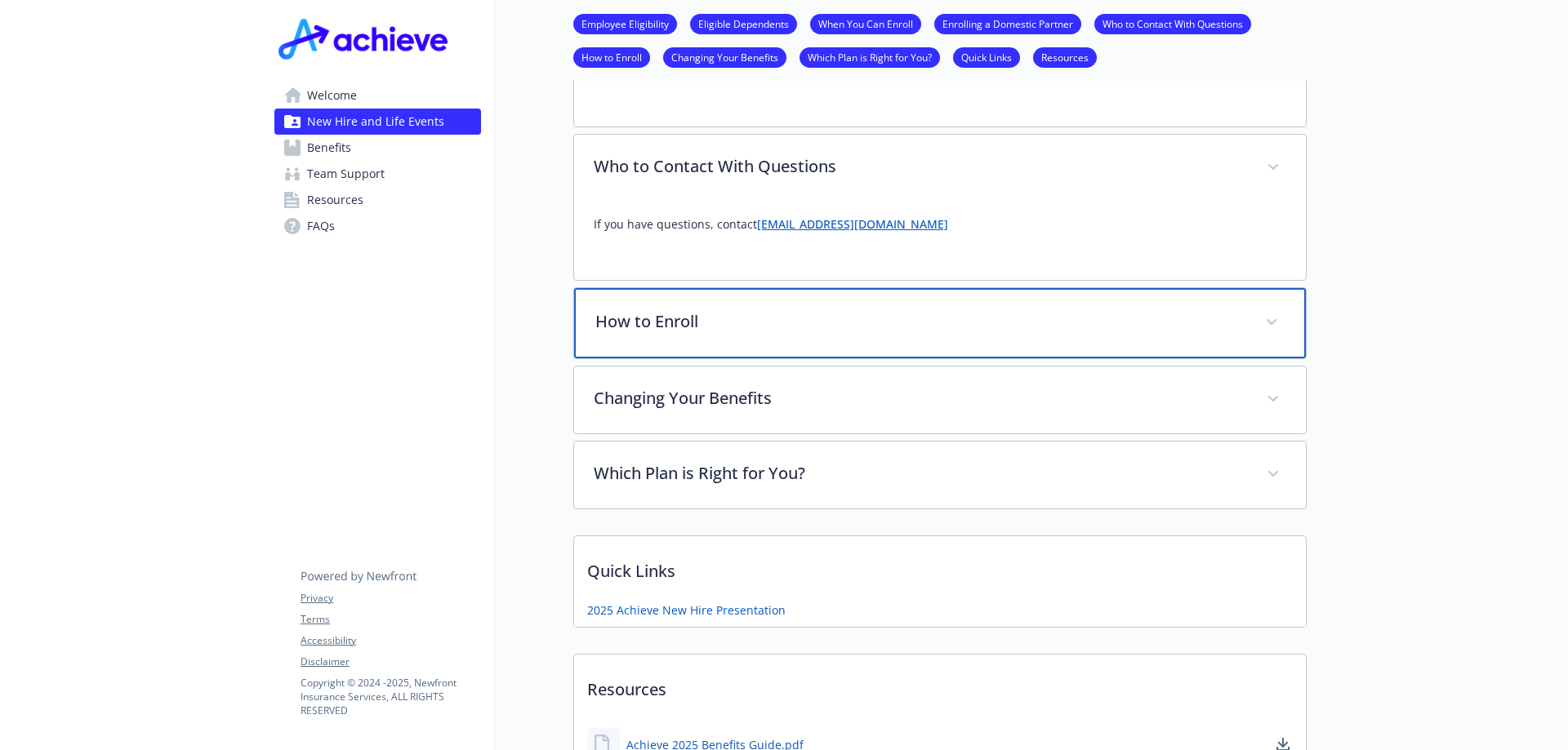
click at [964, 332] on p "How to Enroll" at bounding box center [920, 321] width 650 height 24
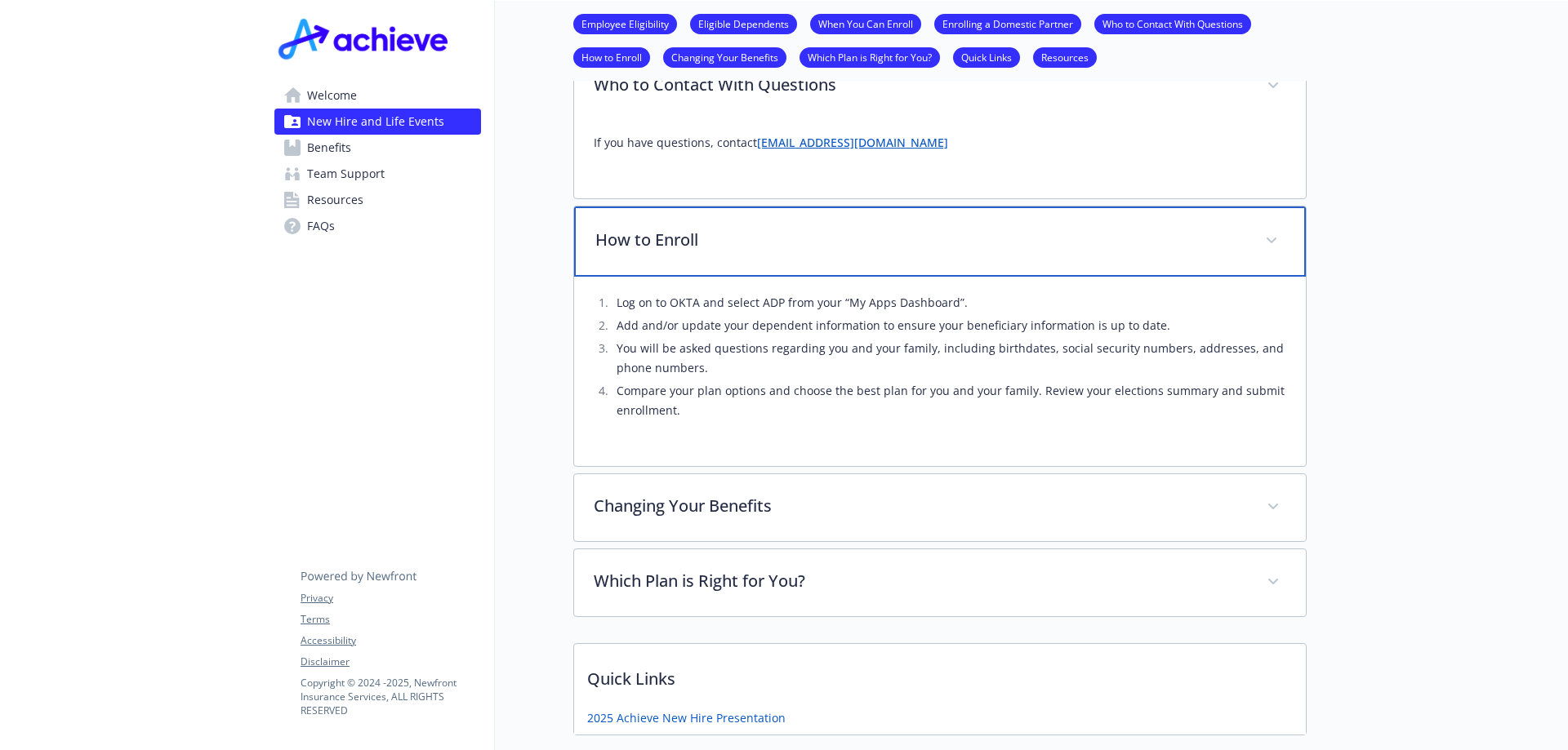
scroll to position [1551, 0]
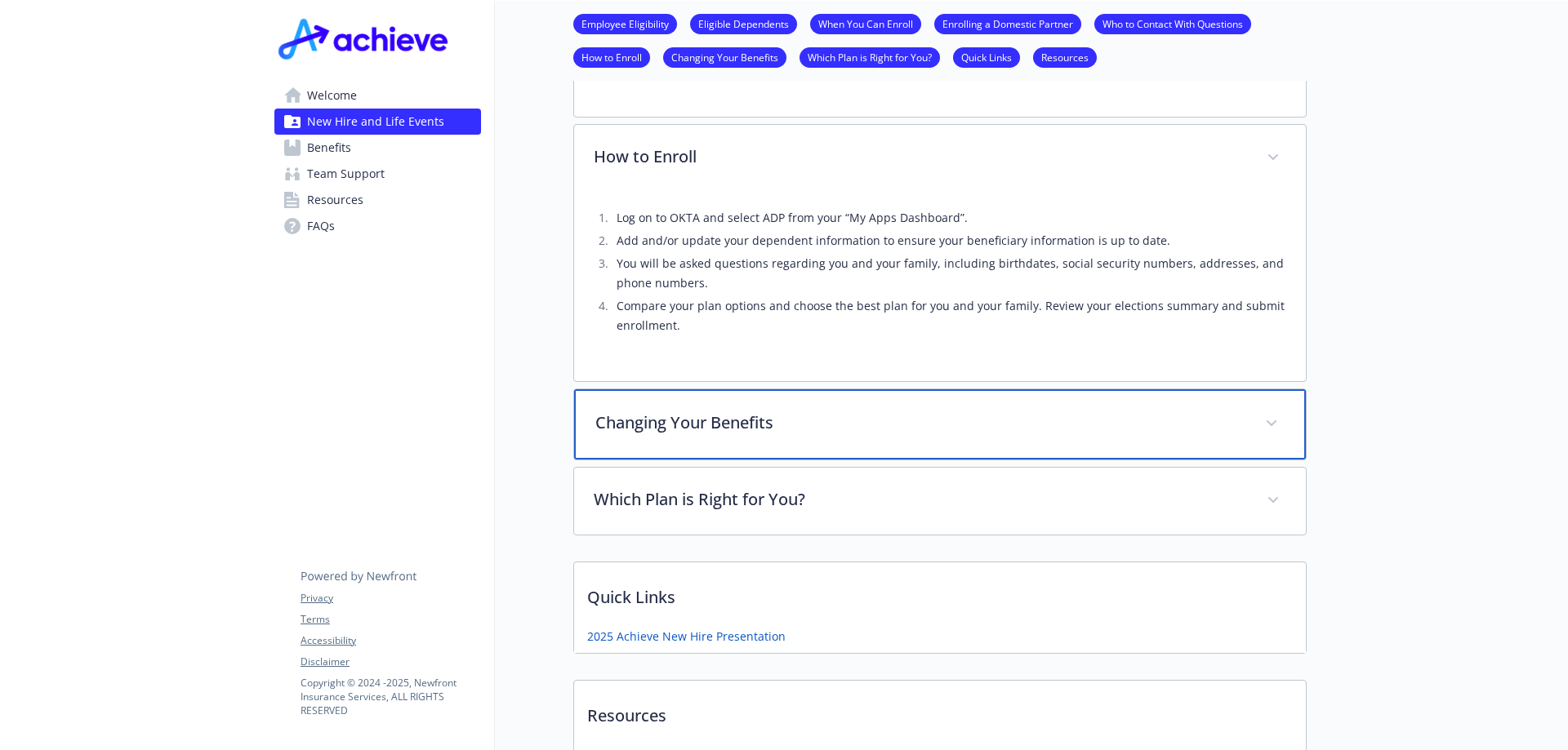
click at [951, 432] on p "Changing Your Benefits" at bounding box center [920, 422] width 650 height 24
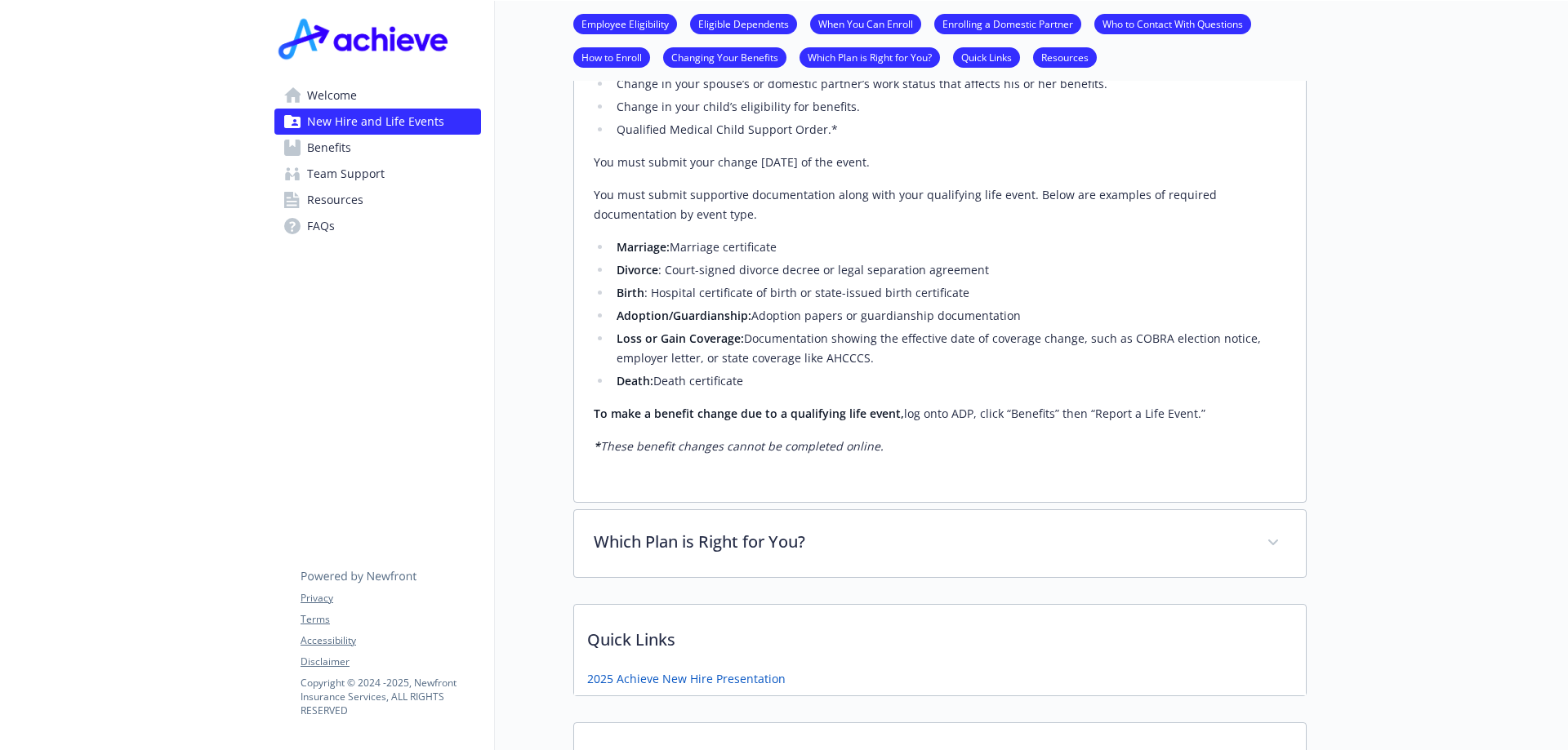
scroll to position [2285, 0]
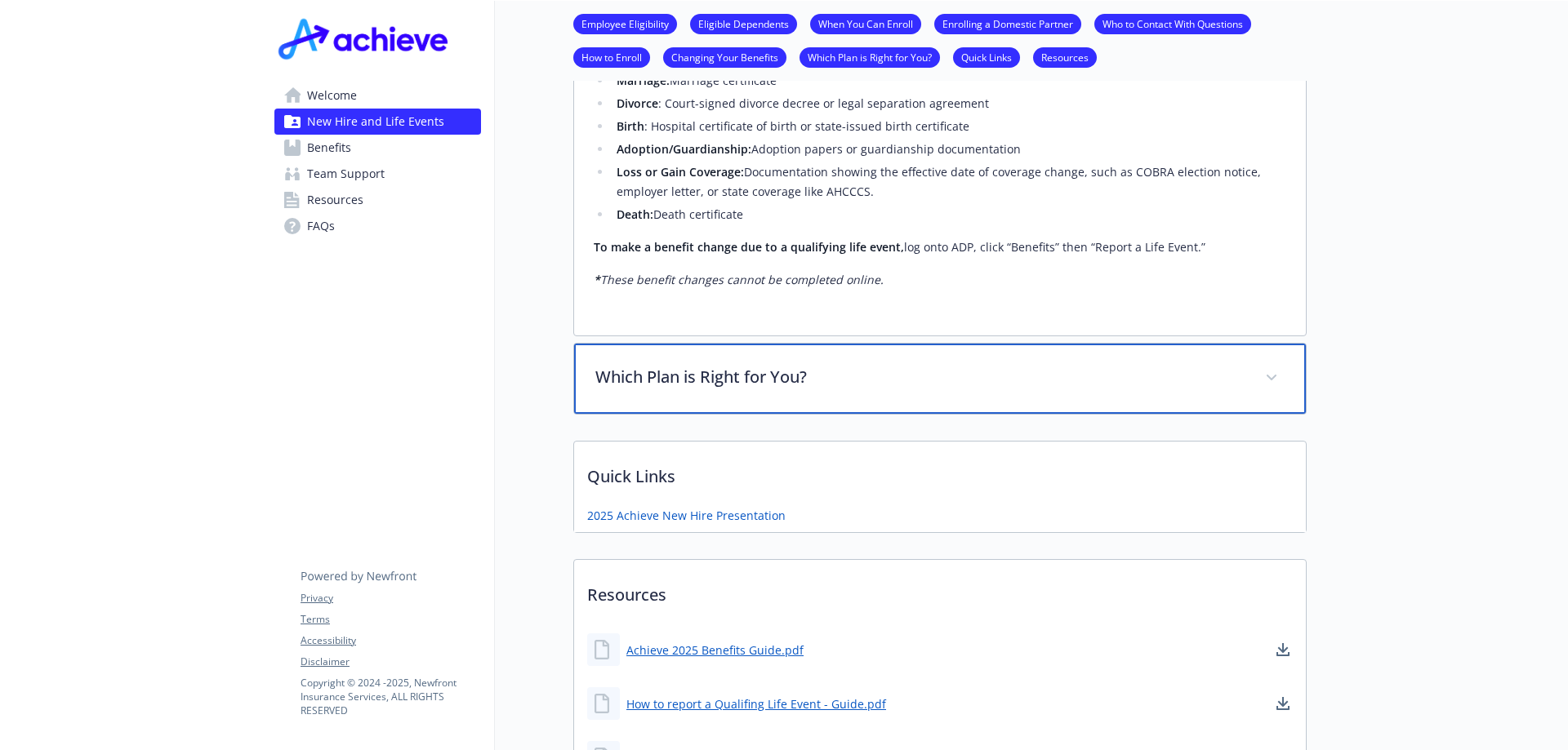
click at [962, 389] on p "Which Plan is Right for You?" at bounding box center [920, 377] width 650 height 24
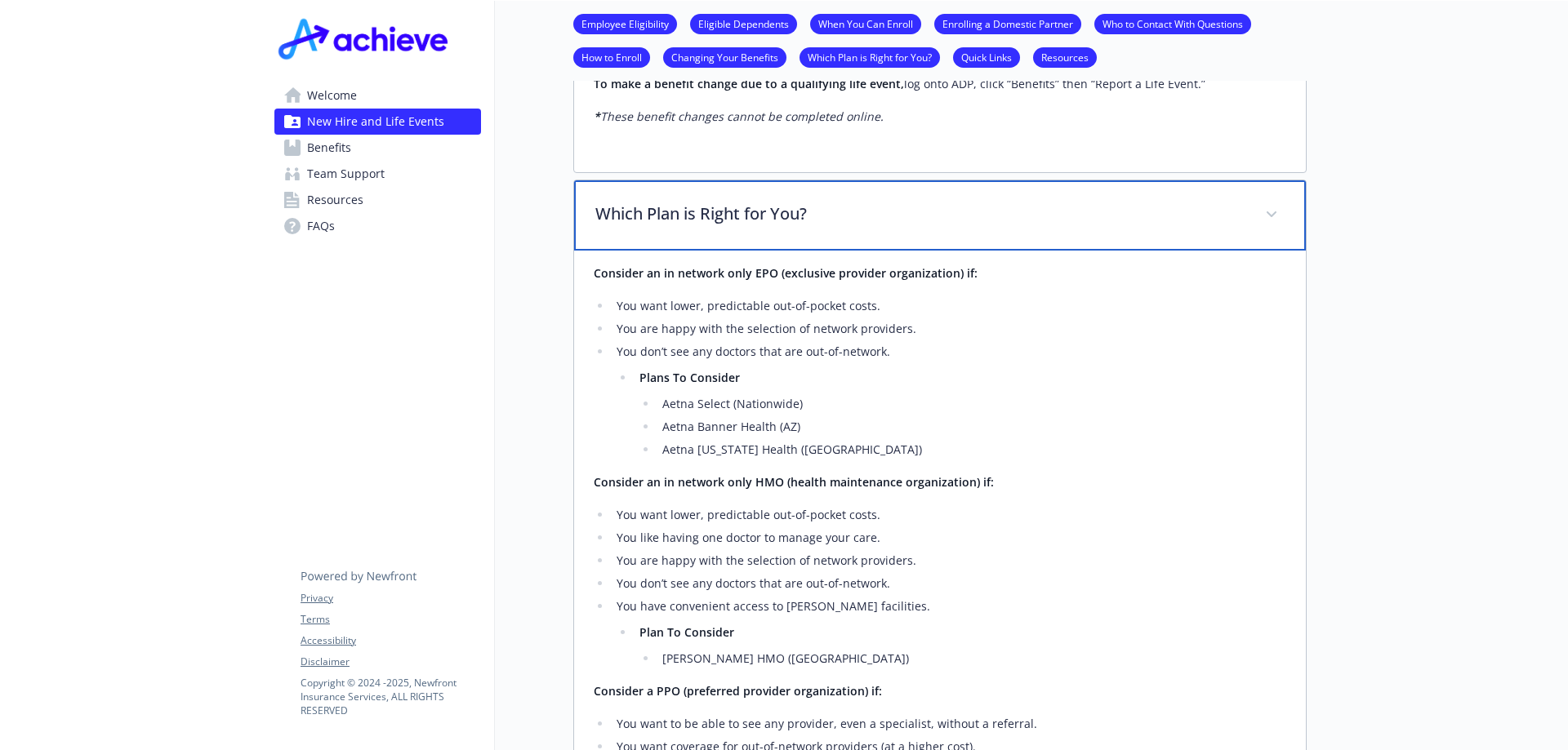
scroll to position [2611, 0]
